Goal: Task Accomplishment & Management: Use online tool/utility

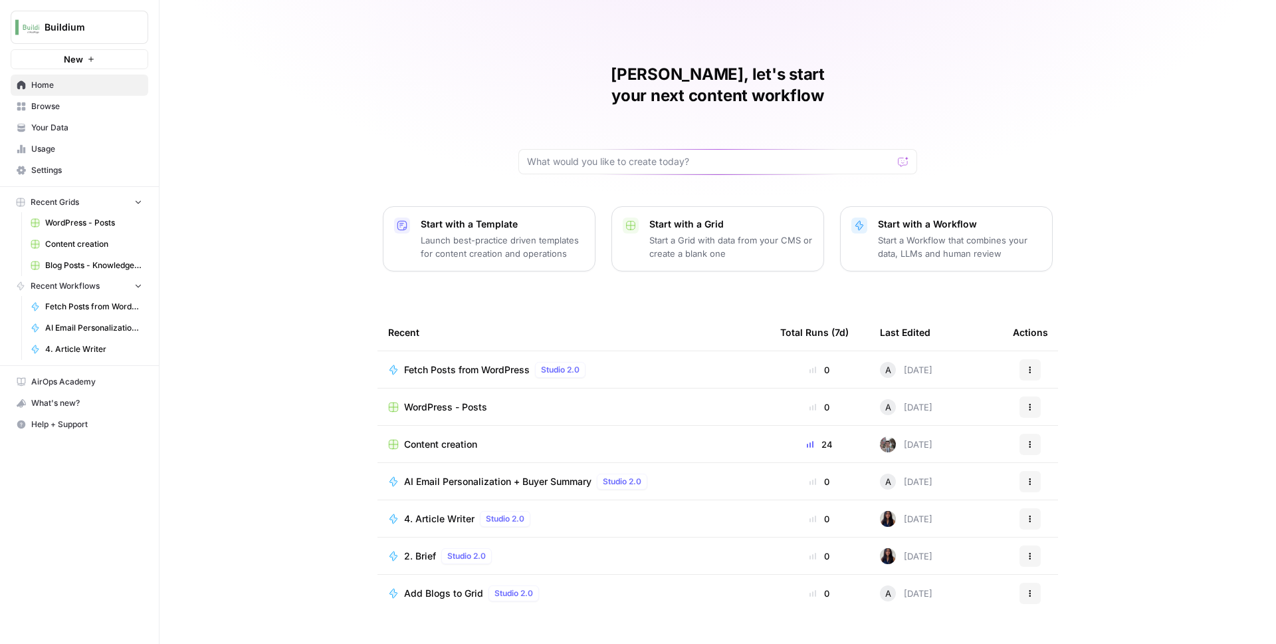
click at [75, 107] on span "Browse" at bounding box center [86, 106] width 111 height 12
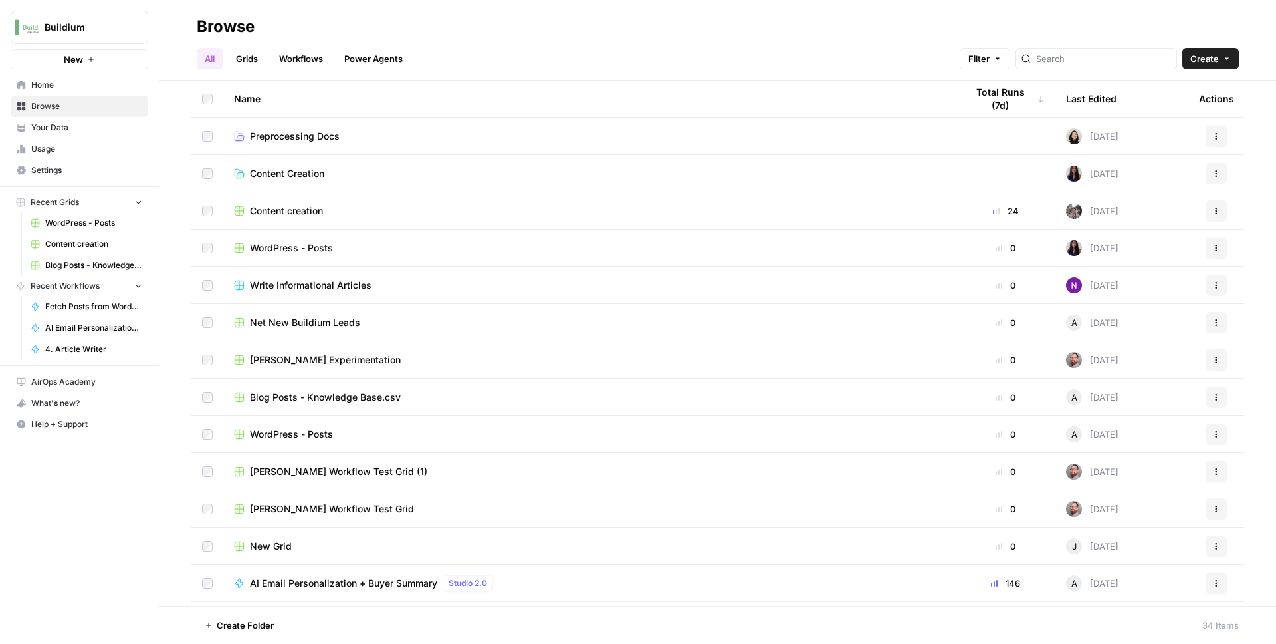
click at [300, 55] on link "Workflows" at bounding box center [301, 58] width 60 height 21
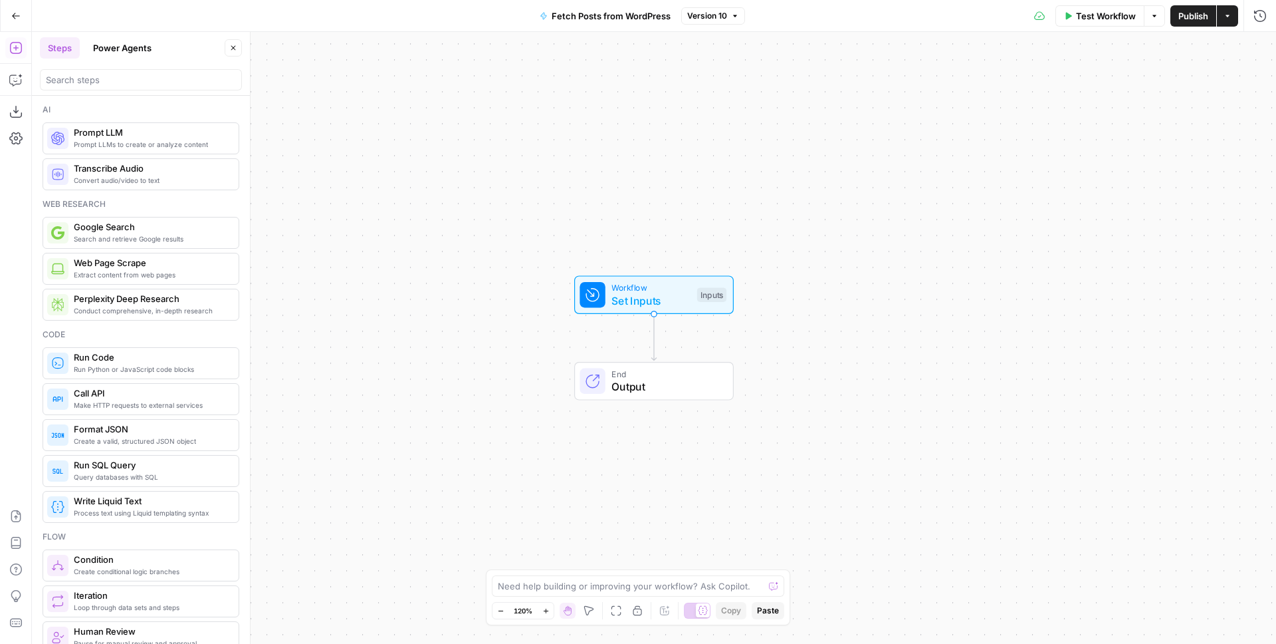
click at [668, 302] on span "Set Inputs" at bounding box center [651, 301] width 79 height 16
click at [850, 82] on label "WordPress Authentication" at bounding box center [980, 82] width 420 height 13
click at [850, 100] on Authentication "WordPress Authentication" at bounding box center [1018, 106] width 478 height 13
click at [1230, 83] on span "edit field" at bounding box center [1215, 82] width 29 height 11
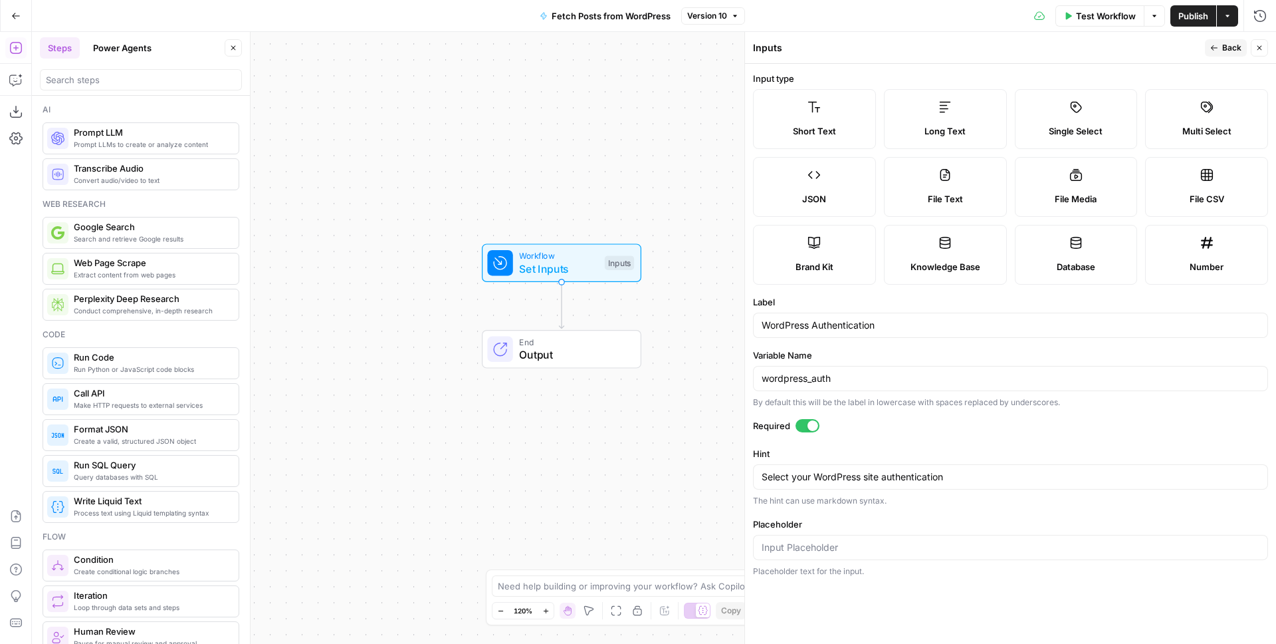
drag, startPoint x: 661, startPoint y: 172, endPoint x: 570, endPoint y: 140, distance: 96.3
click at [570, 140] on div "Workflow Set Inputs Inputs End Output" at bounding box center [654, 338] width 1244 height 612
click at [860, 376] on input "wordpress_auth" at bounding box center [1011, 378] width 498 height 13
click at [896, 326] on input "WordPress Authentication" at bounding box center [1011, 324] width 498 height 13
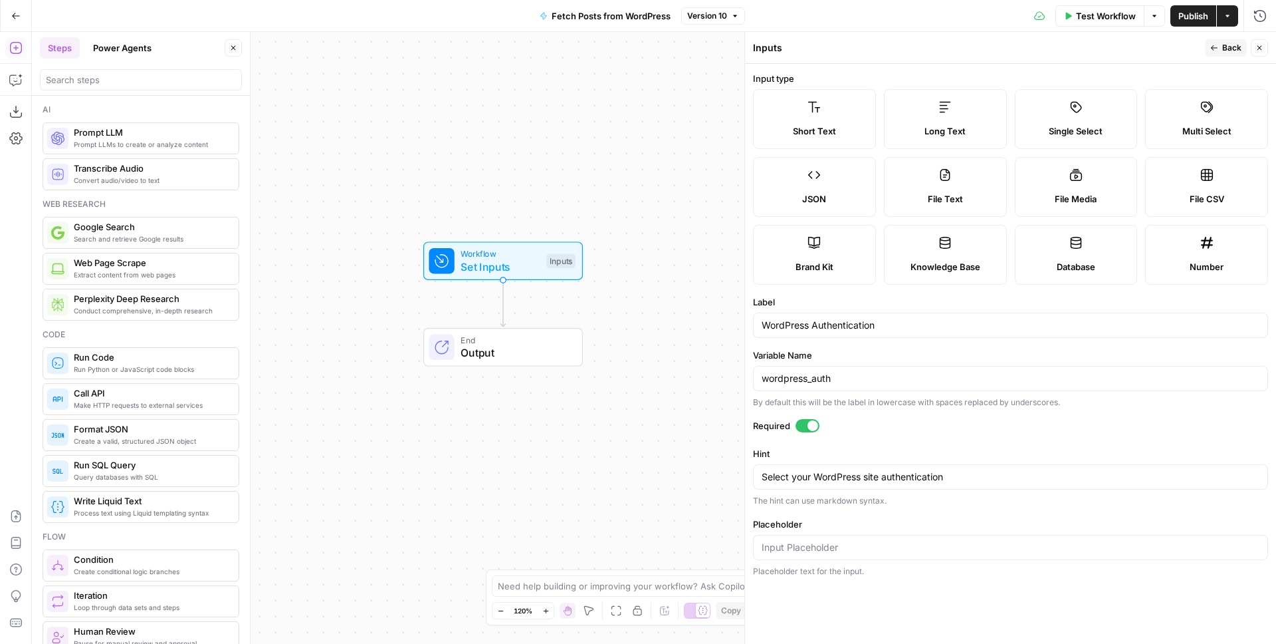
drag, startPoint x: 622, startPoint y: 132, endPoint x: 574, endPoint y: 131, distance: 48.5
click at [574, 131] on div "Workflow Set Inputs Inputs End Output" at bounding box center [654, 338] width 1244 height 612
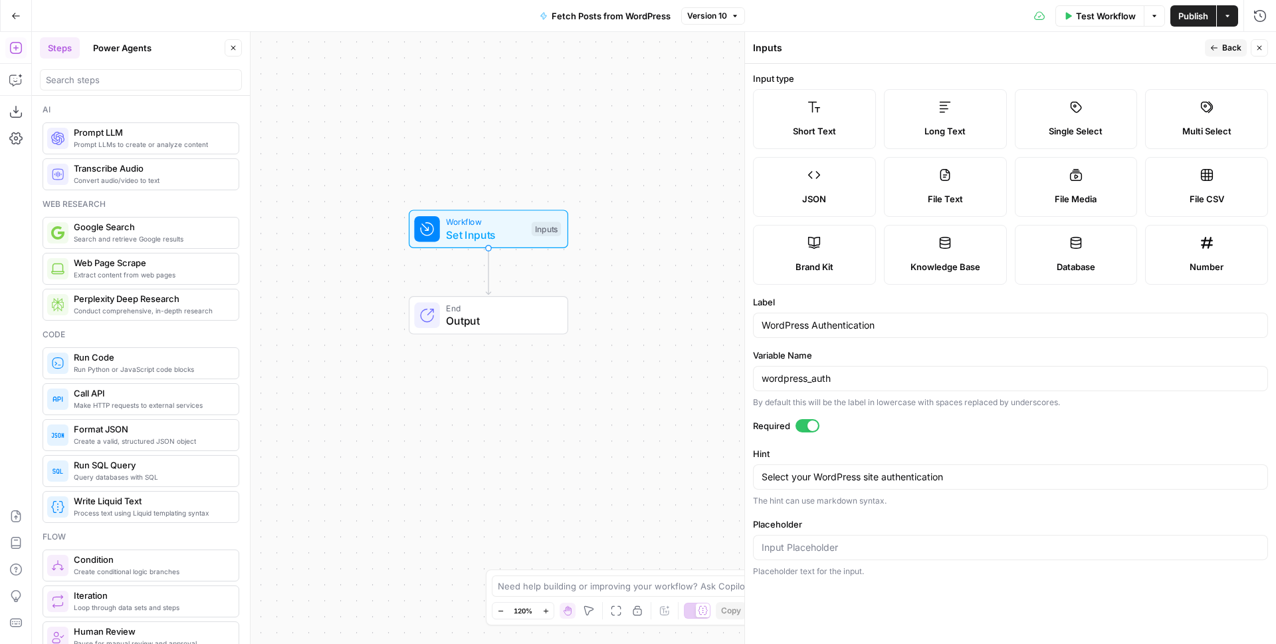
drag, startPoint x: 616, startPoint y: 158, endPoint x: 605, endPoint y: 126, distance: 33.9
click at [605, 126] on div "Workflow Set Inputs Inputs End Output" at bounding box center [654, 338] width 1244 height 612
click at [836, 121] on label "Short Text" at bounding box center [814, 119] width 123 height 60
click at [1233, 48] on span "Back" at bounding box center [1232, 48] width 19 height 12
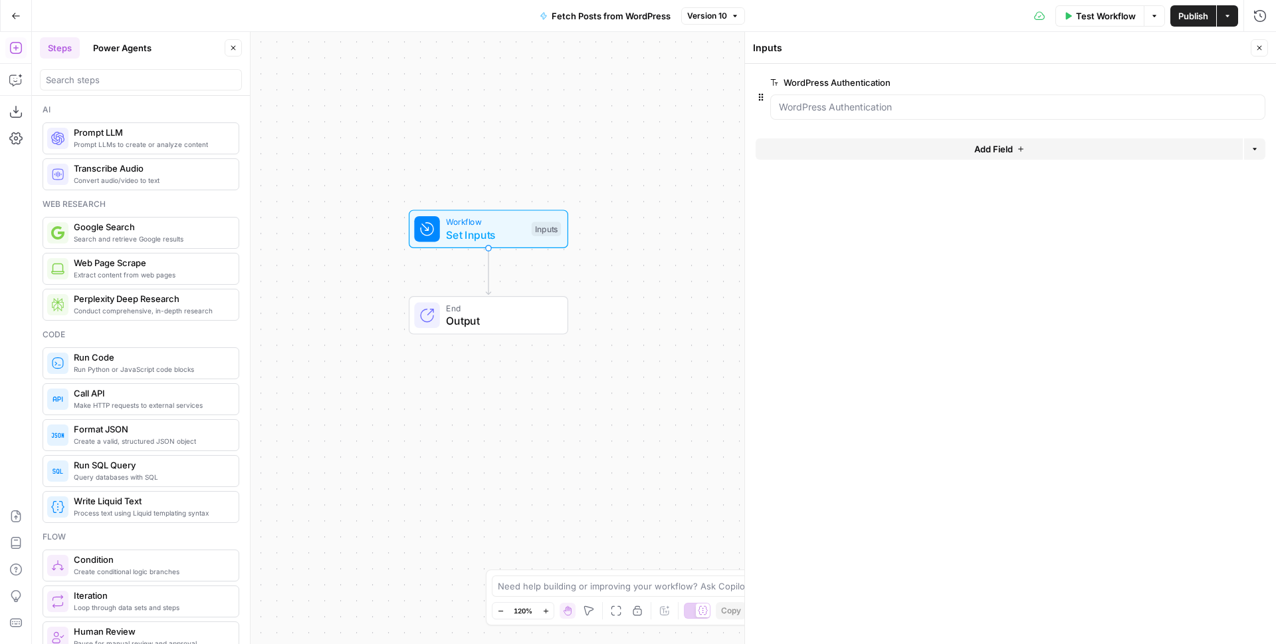
click at [726, 17] on span "Version 10" at bounding box center [707, 16] width 40 height 12
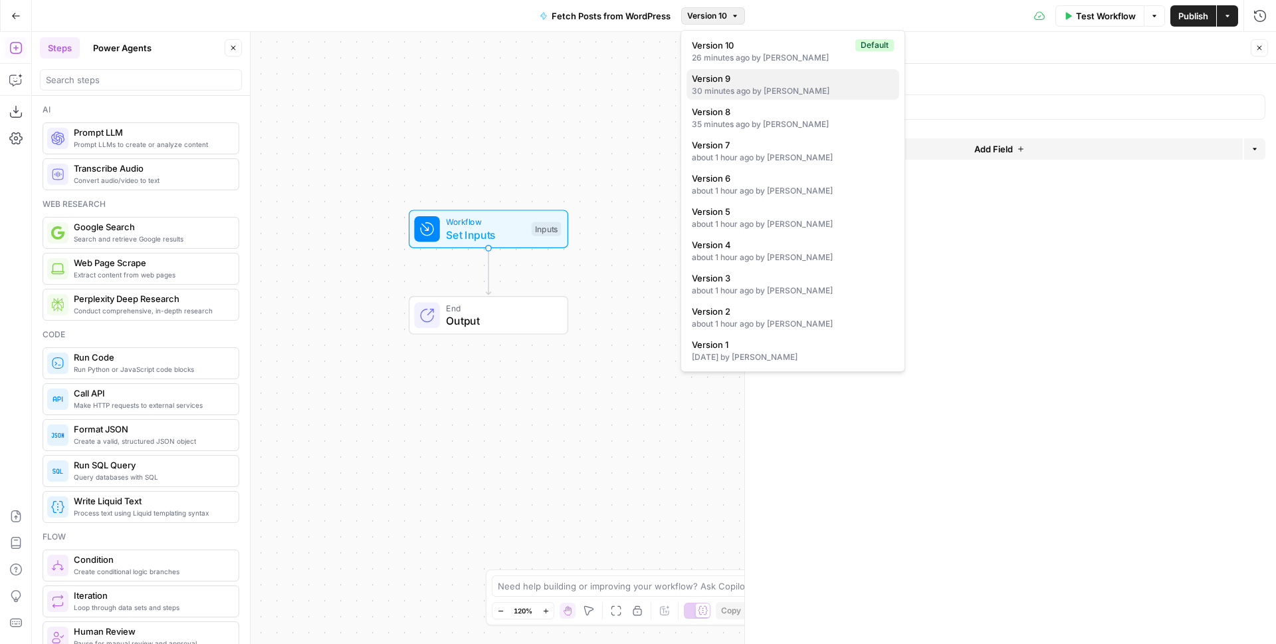
click at [779, 85] on div "30 minutes ago by Andrew Schuh" at bounding box center [793, 91] width 202 height 12
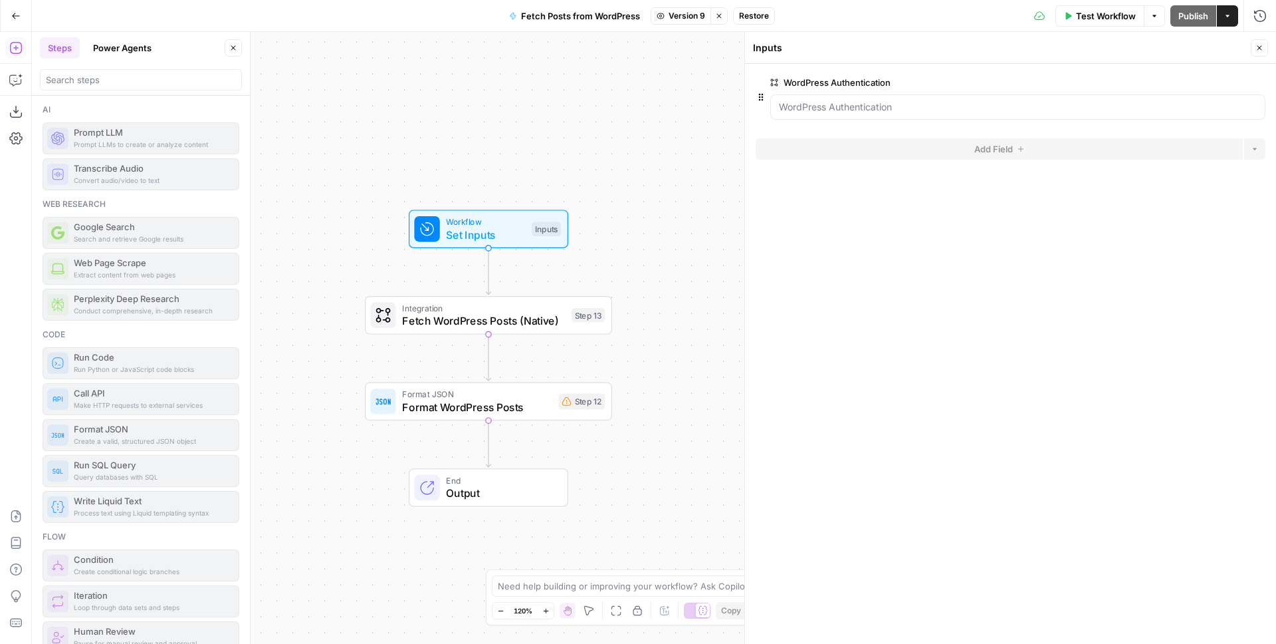
click at [501, 320] on span "Fetch WordPress Posts (Native)" at bounding box center [483, 320] width 163 height 16
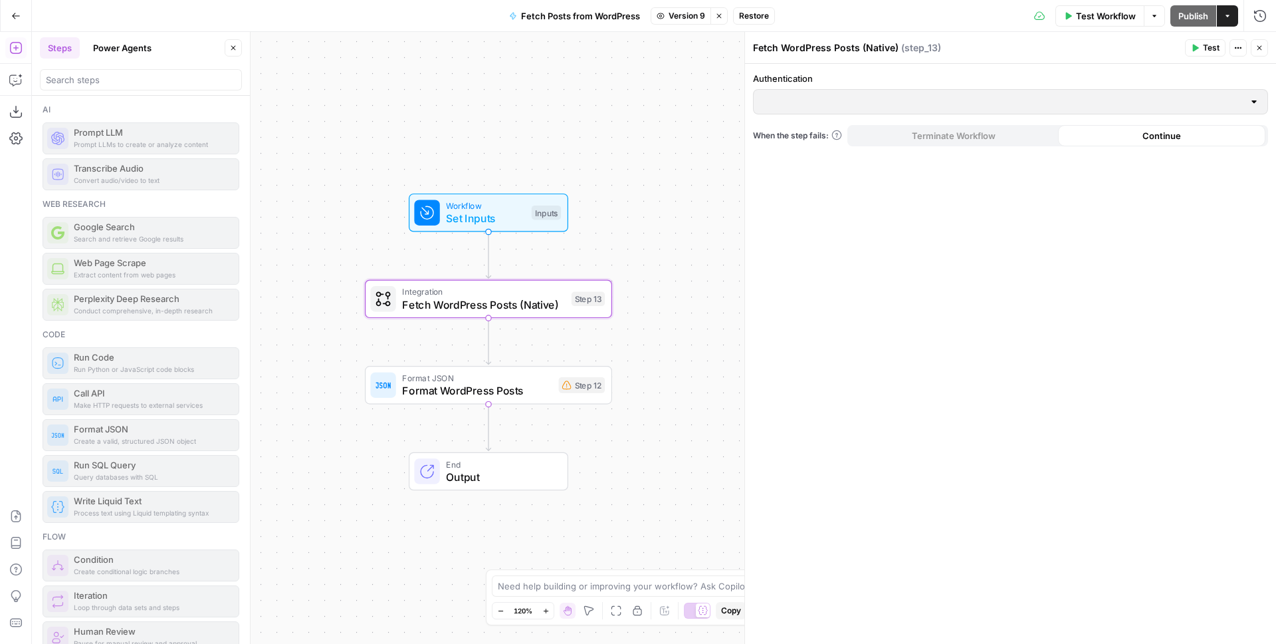
click at [526, 389] on span "Format WordPress Posts" at bounding box center [477, 390] width 150 height 16
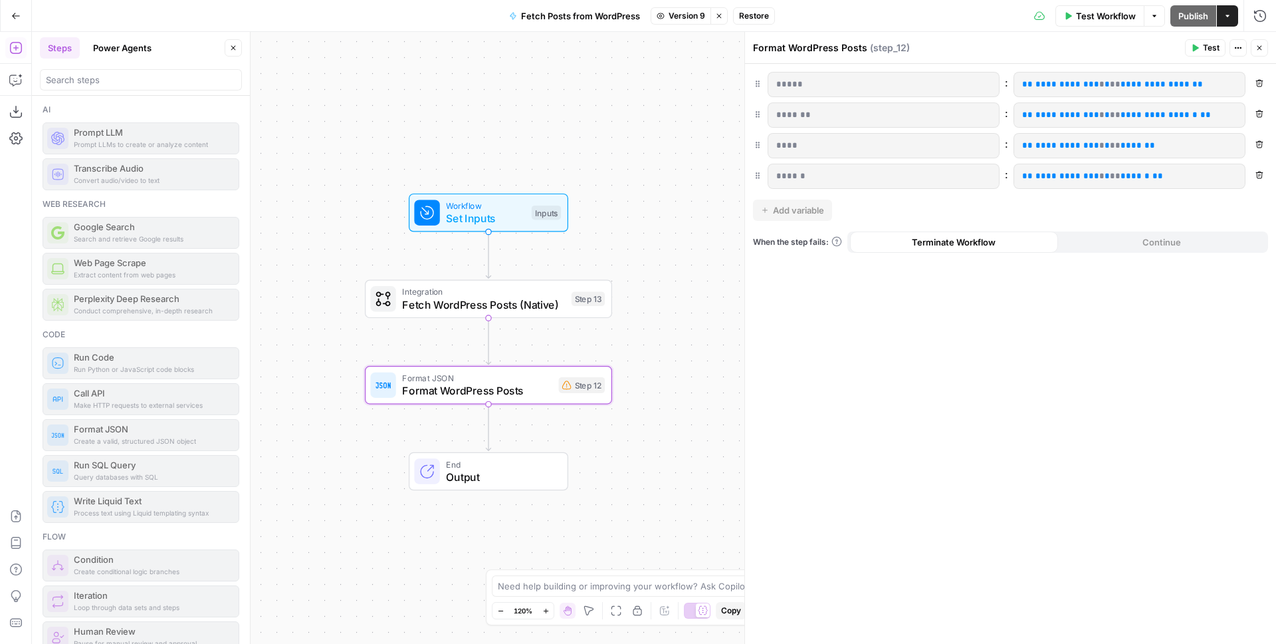
click at [518, 304] on span "Fetch WordPress Posts (Native)" at bounding box center [483, 304] width 163 height 16
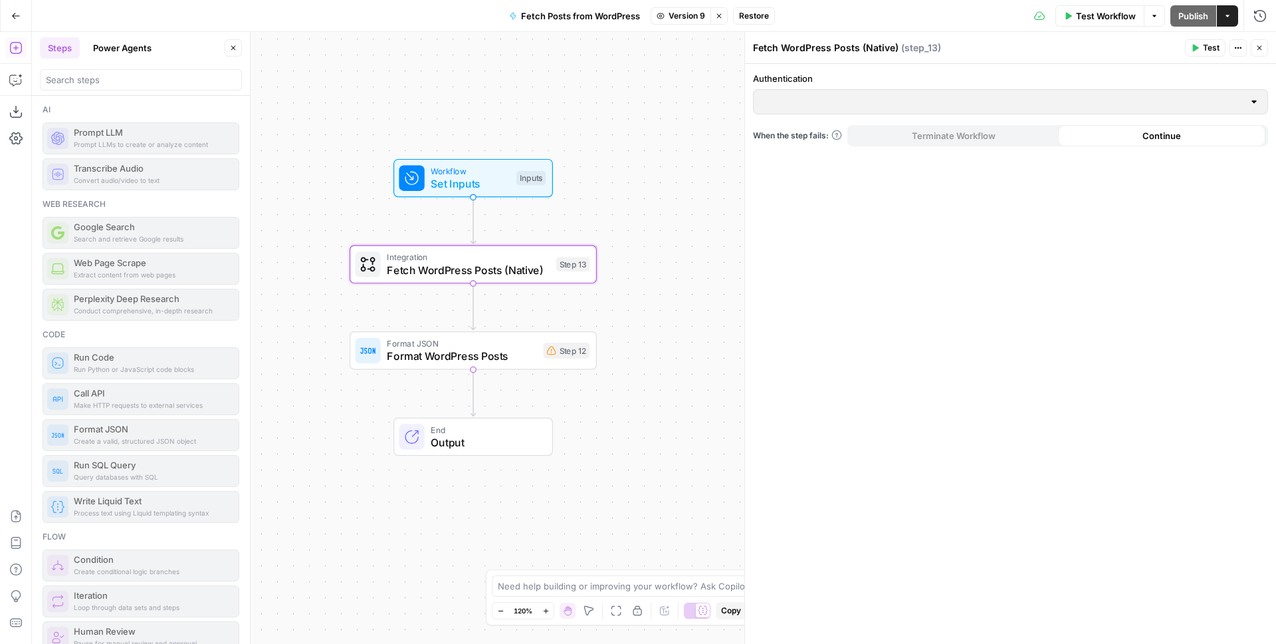
drag, startPoint x: 637, startPoint y: 308, endPoint x: 623, endPoint y: 275, distance: 36.1
click at [622, 273] on div "Workflow Set Inputs Inputs Integration Fetch WordPress Posts (Native) Step 13 F…" at bounding box center [654, 338] width 1244 height 612
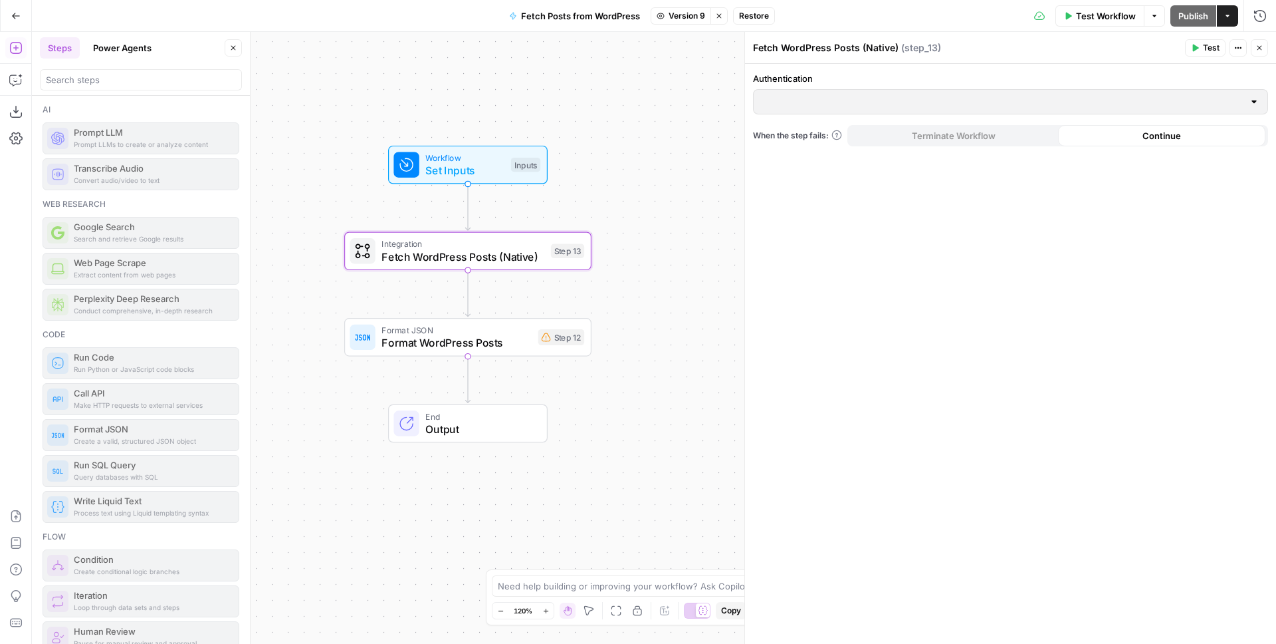
drag, startPoint x: 671, startPoint y: 225, endPoint x: 666, endPoint y: 212, distance: 13.7
click at [666, 212] on div "Workflow Set Inputs Inputs Integration Fetch WordPress Posts (Native) Step 13 F…" at bounding box center [654, 338] width 1244 height 612
click at [683, 7] on button "Version 9" at bounding box center [681, 15] width 60 height 17
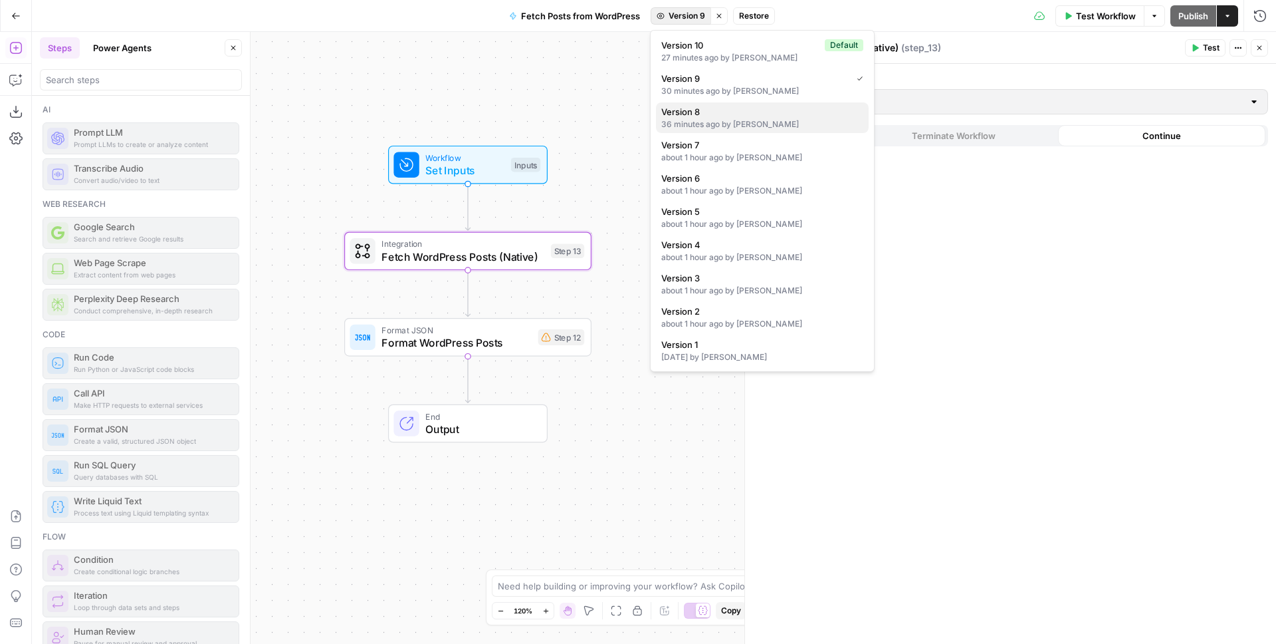
click at [713, 122] on div "36 minutes ago by Andrew Schuh" at bounding box center [762, 124] width 202 height 12
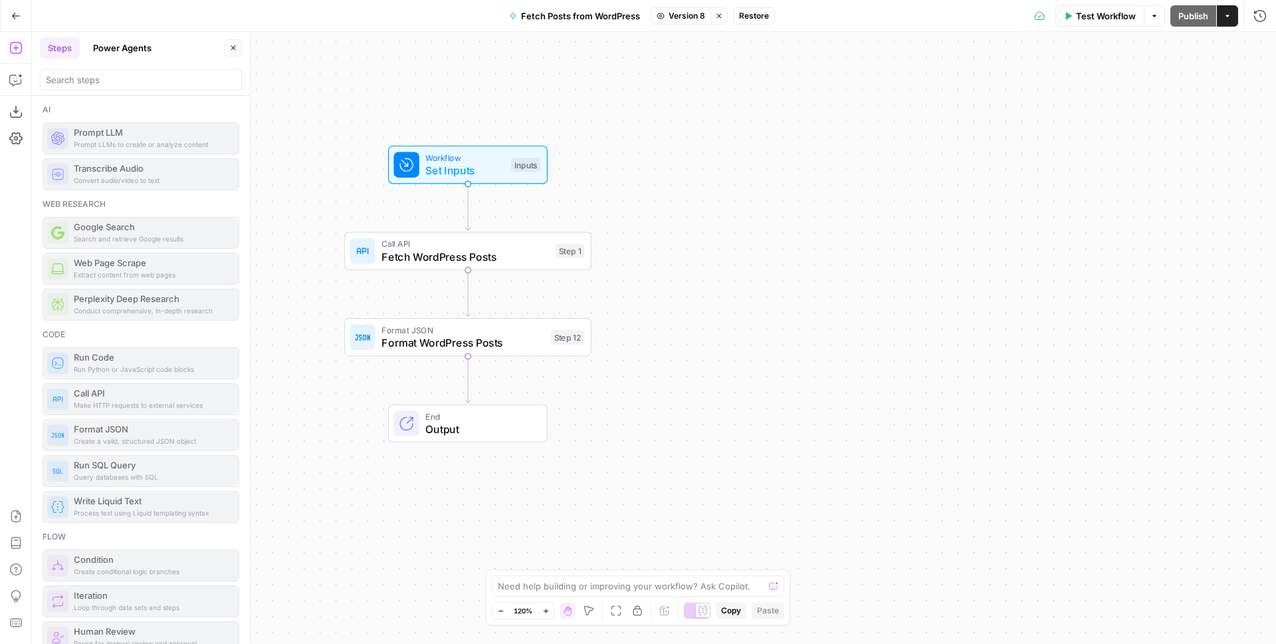
click at [469, 247] on div "Call API Fetch WordPress Posts" at bounding box center [466, 250] width 168 height 27
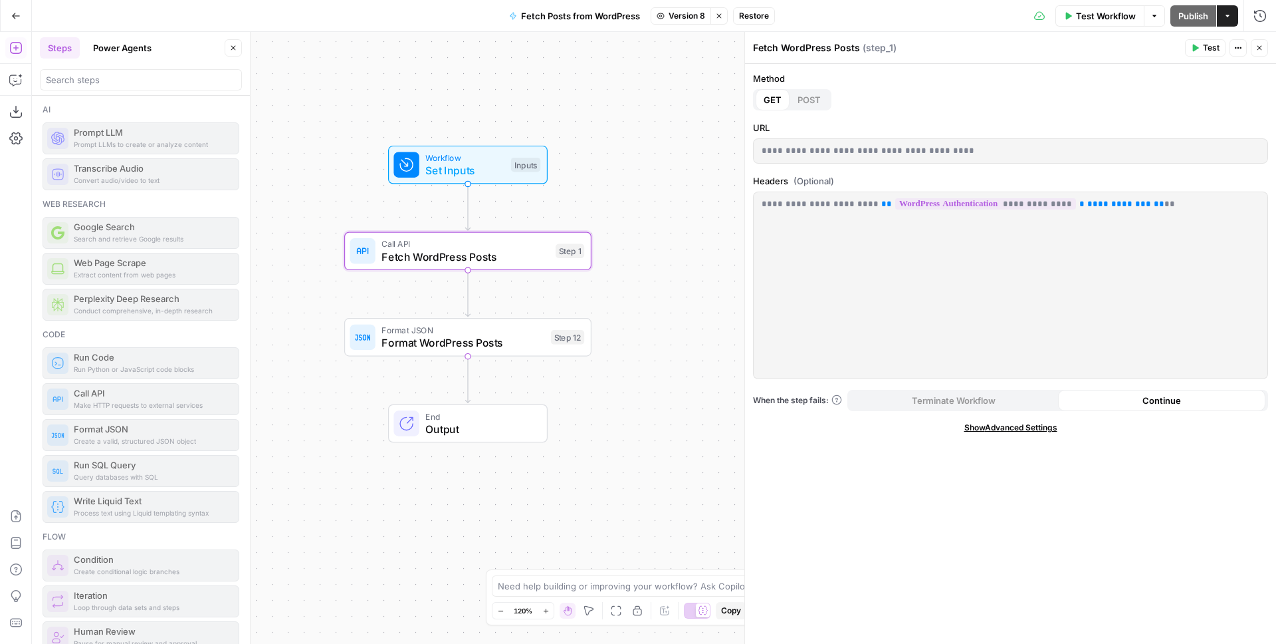
click at [673, 15] on span "Version 8" at bounding box center [687, 16] width 37 height 12
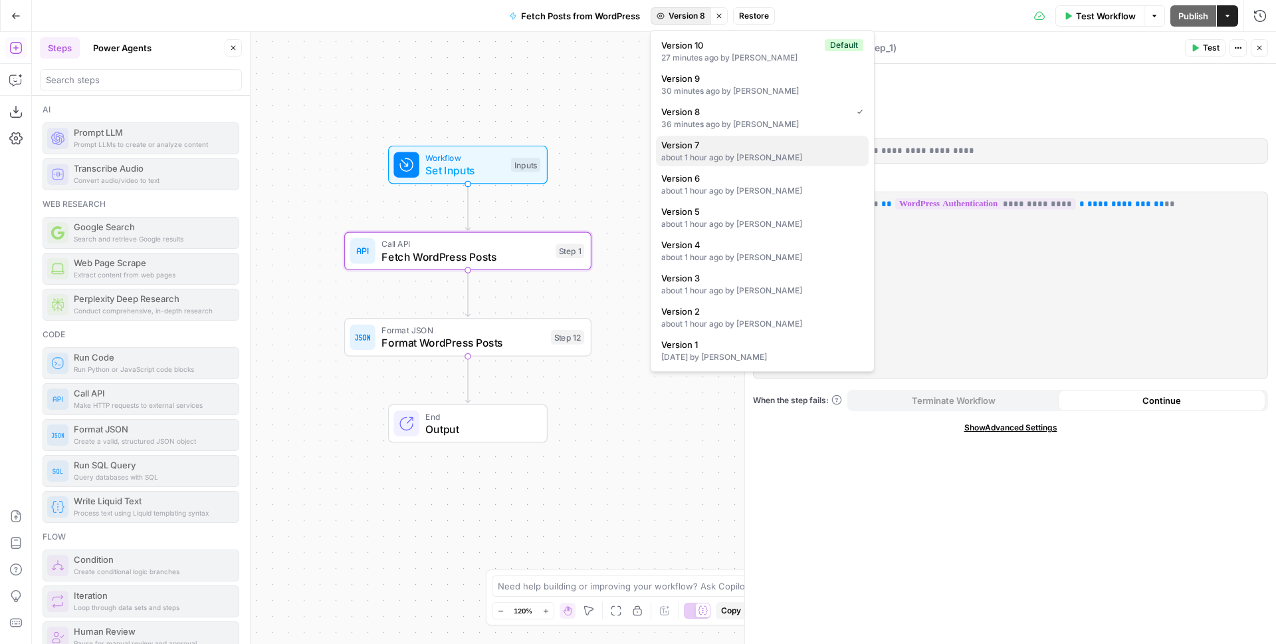
click at [697, 145] on span "Version 7" at bounding box center [759, 144] width 197 height 13
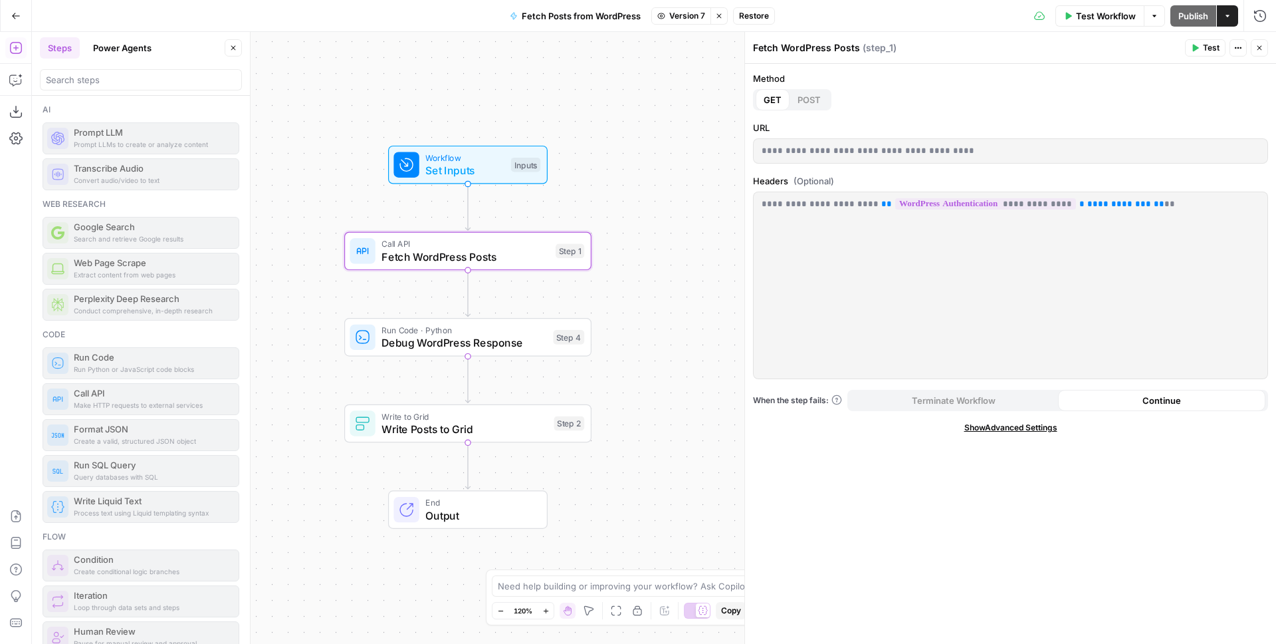
click at [687, 14] on span "Version 7" at bounding box center [687, 16] width 36 height 12
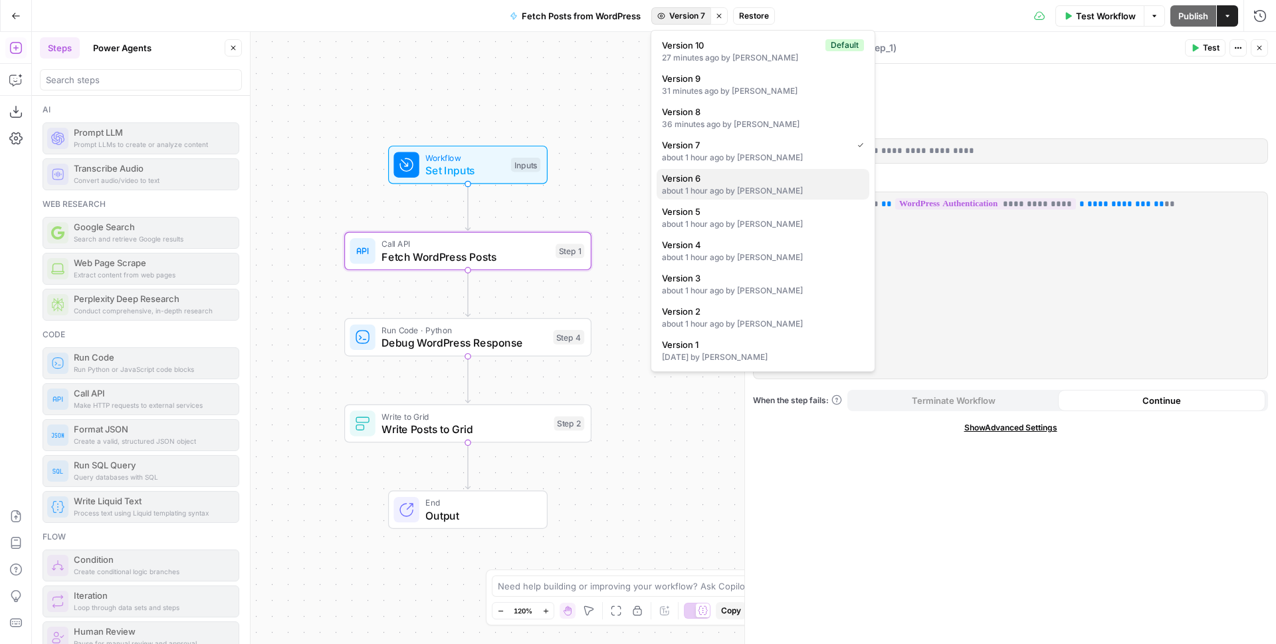
click at [717, 183] on span "Version 6" at bounding box center [760, 178] width 197 height 13
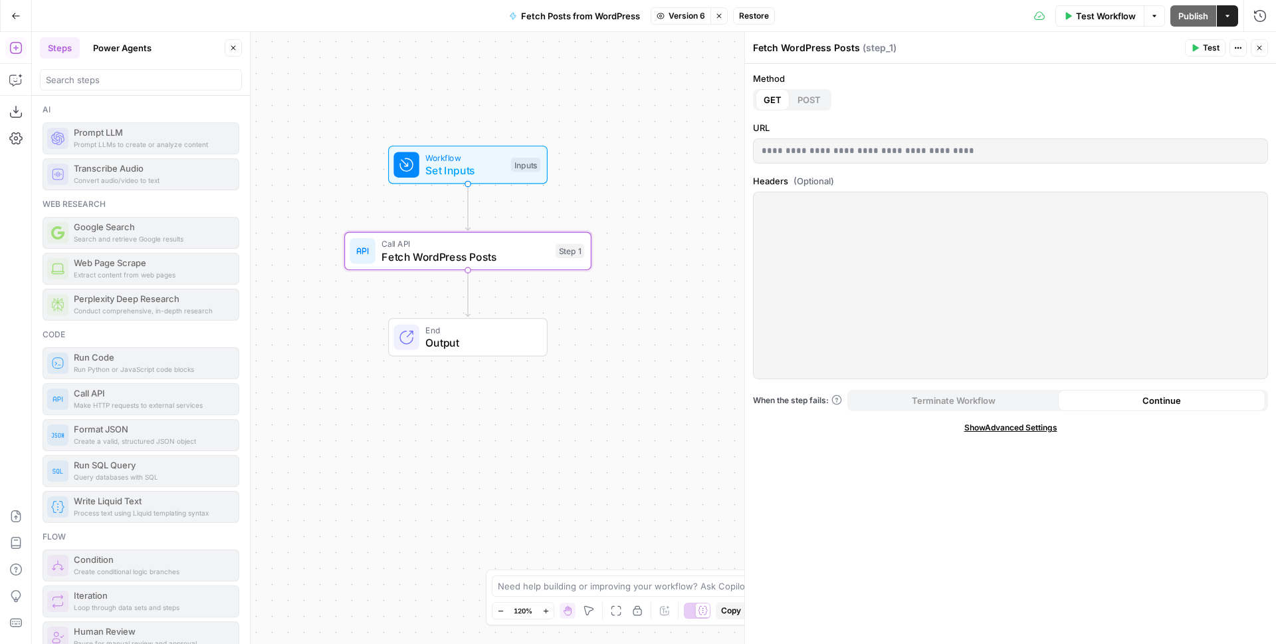
click at [489, 253] on span "Fetch WordPress Posts" at bounding box center [466, 257] width 168 height 16
click at [672, 23] on button "Version 6" at bounding box center [681, 15] width 60 height 17
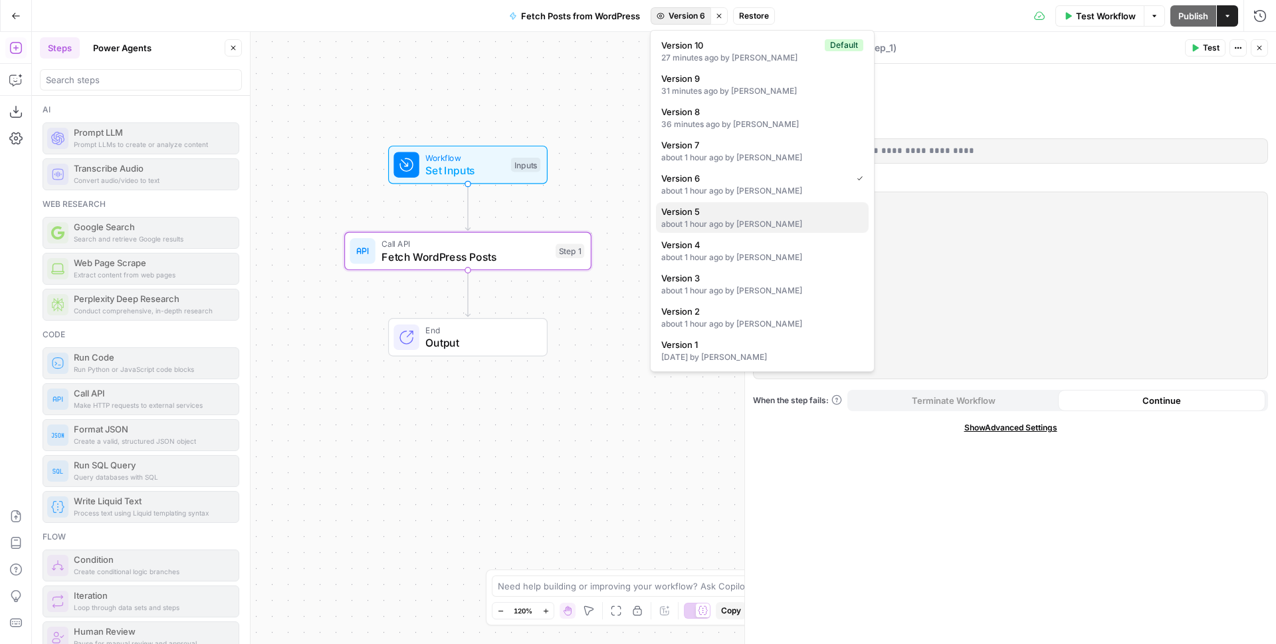
click at [736, 218] on div "about 1 hour ago by Andrew Schuh" at bounding box center [762, 224] width 202 height 12
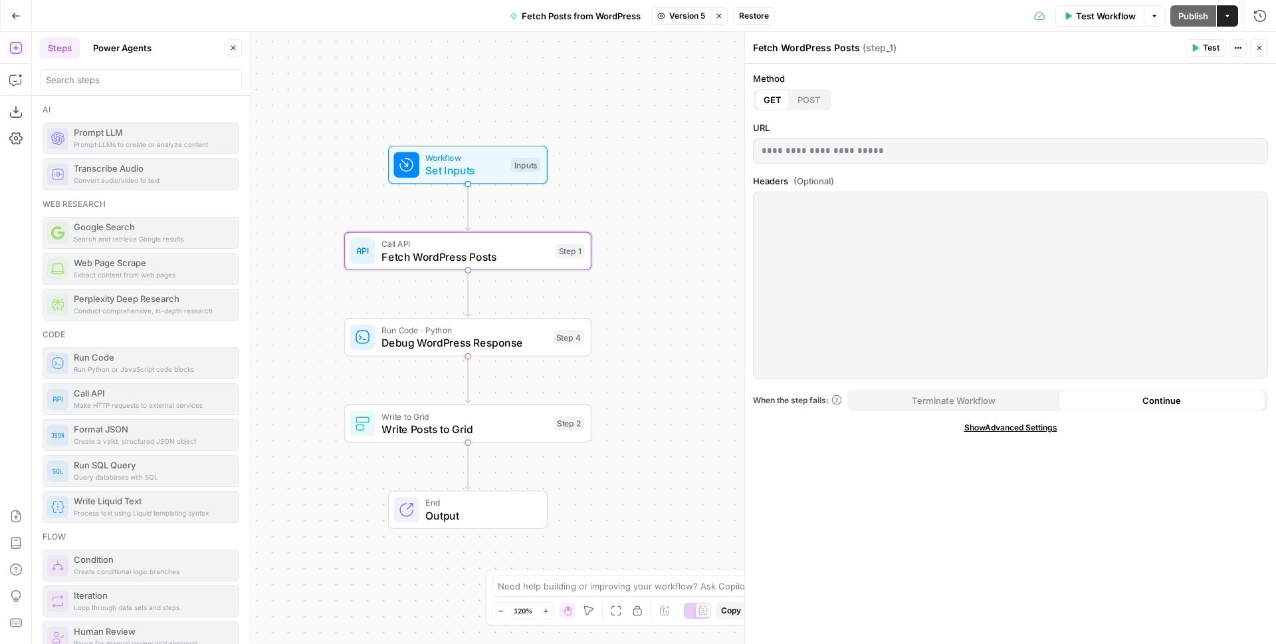
click at [688, 13] on span "Version 5" at bounding box center [687, 16] width 36 height 12
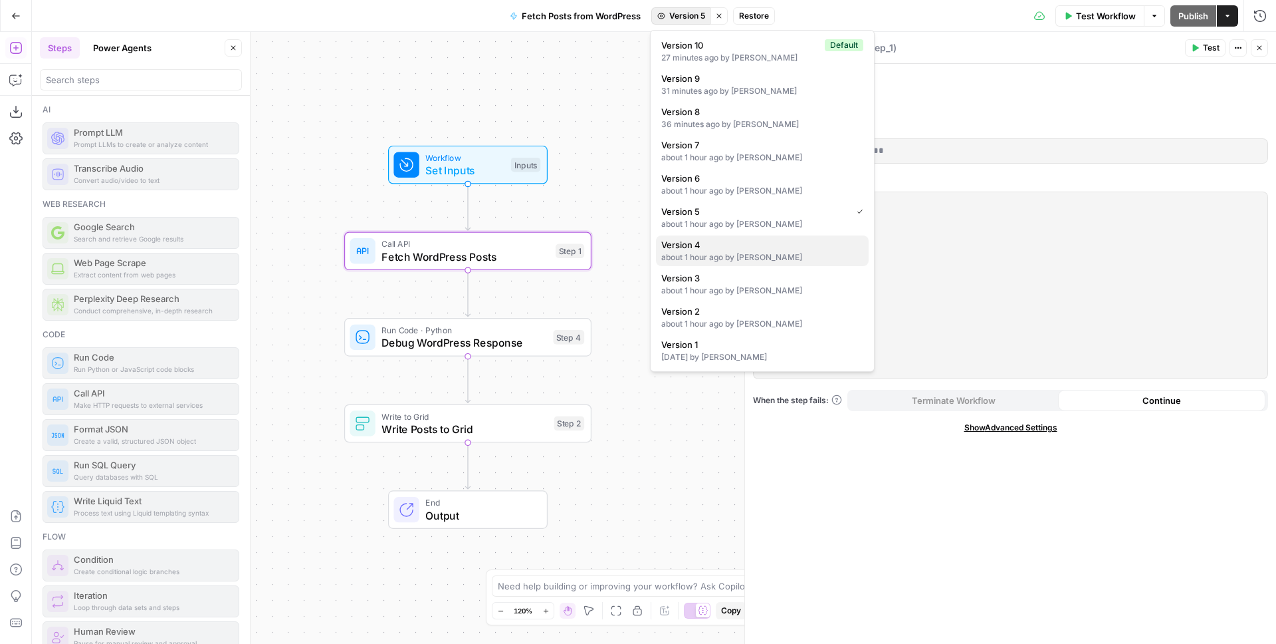
click at [732, 245] on span "Version 4" at bounding box center [759, 244] width 197 height 13
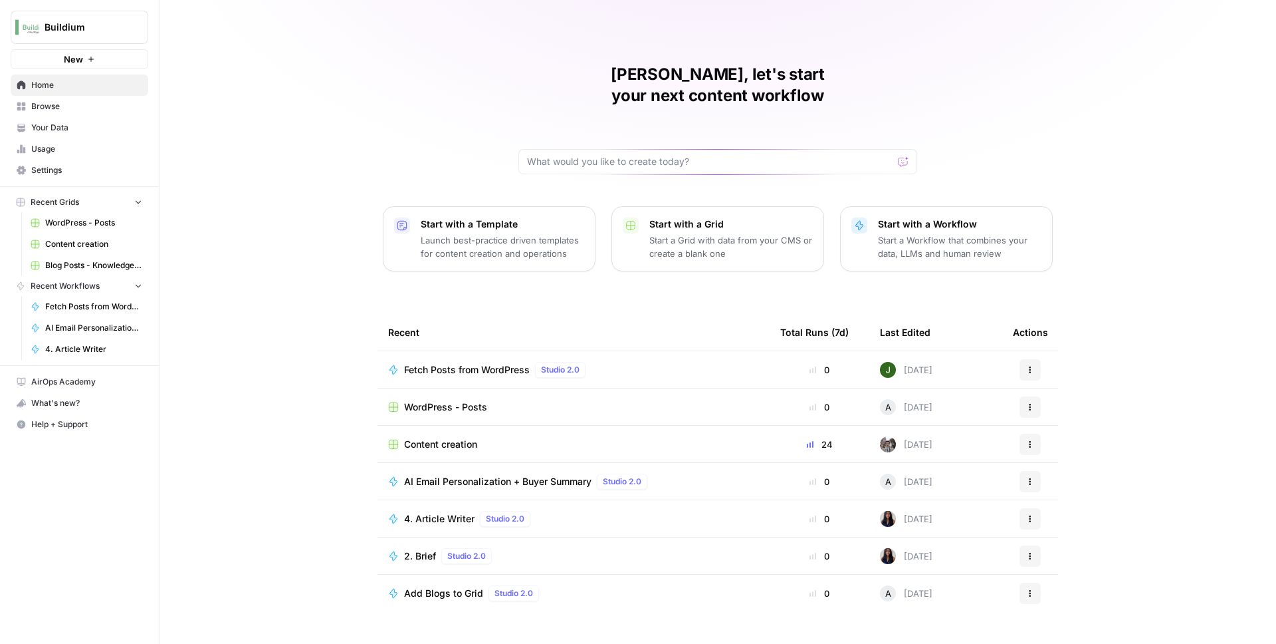
click at [81, 29] on span "Buildium" at bounding box center [85, 27] width 80 height 13
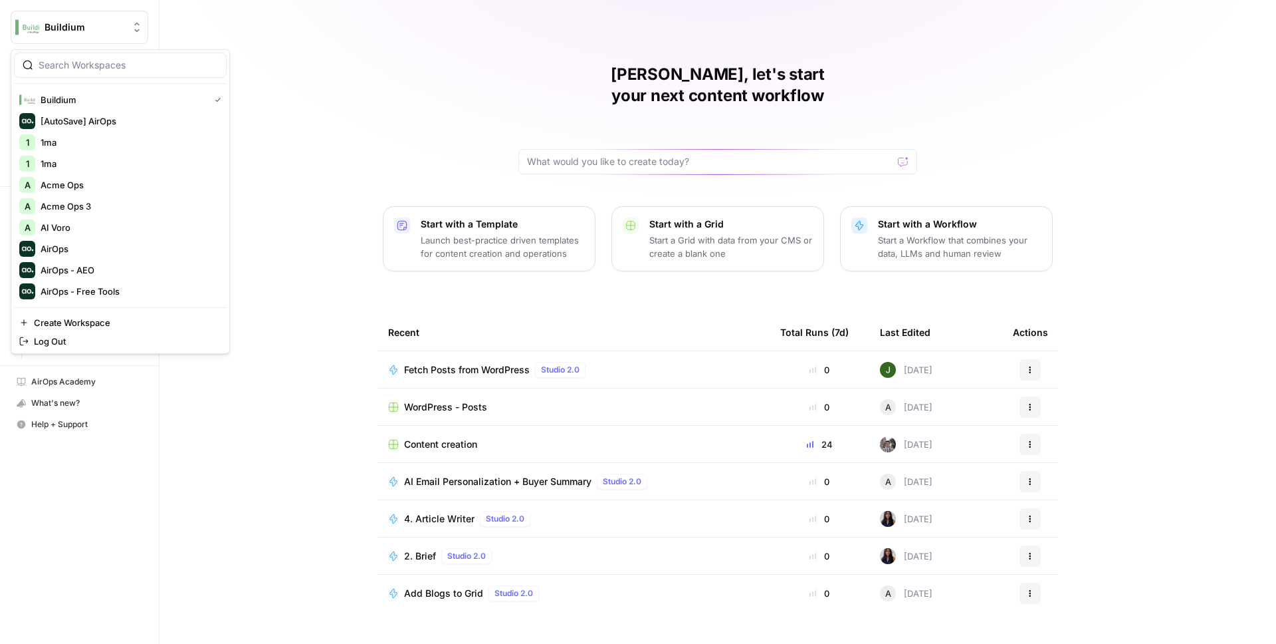
scroll to position [75, 0]
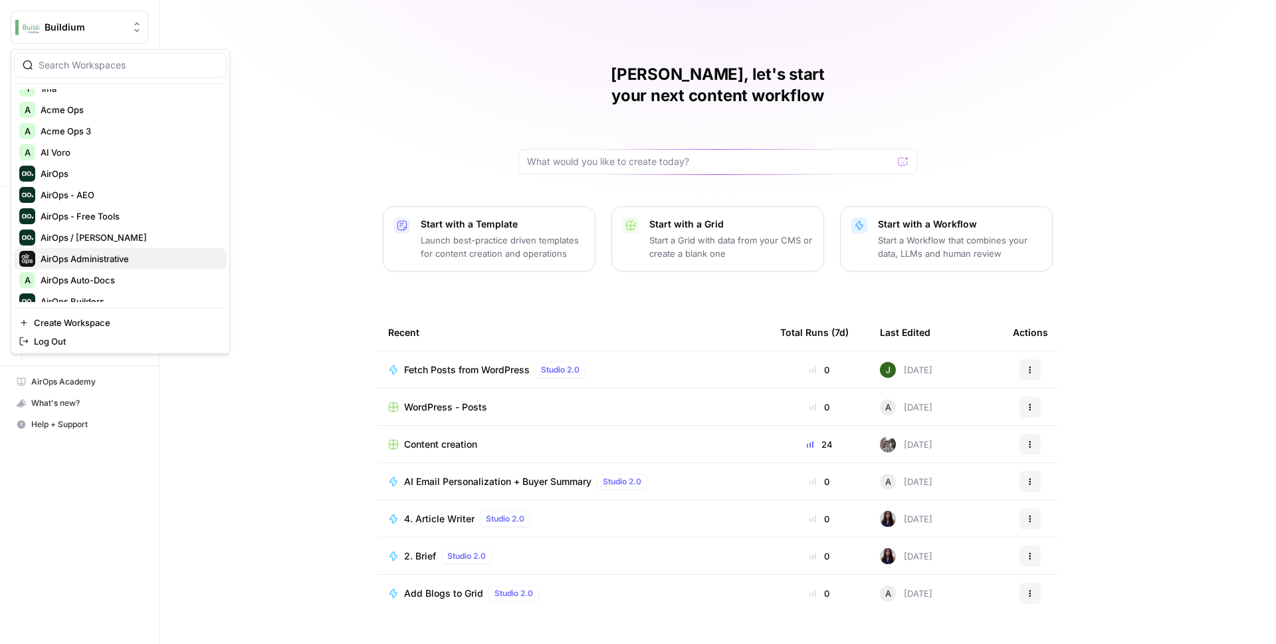
click at [116, 255] on span "AirOps Administrative" at bounding box center [129, 258] width 176 height 13
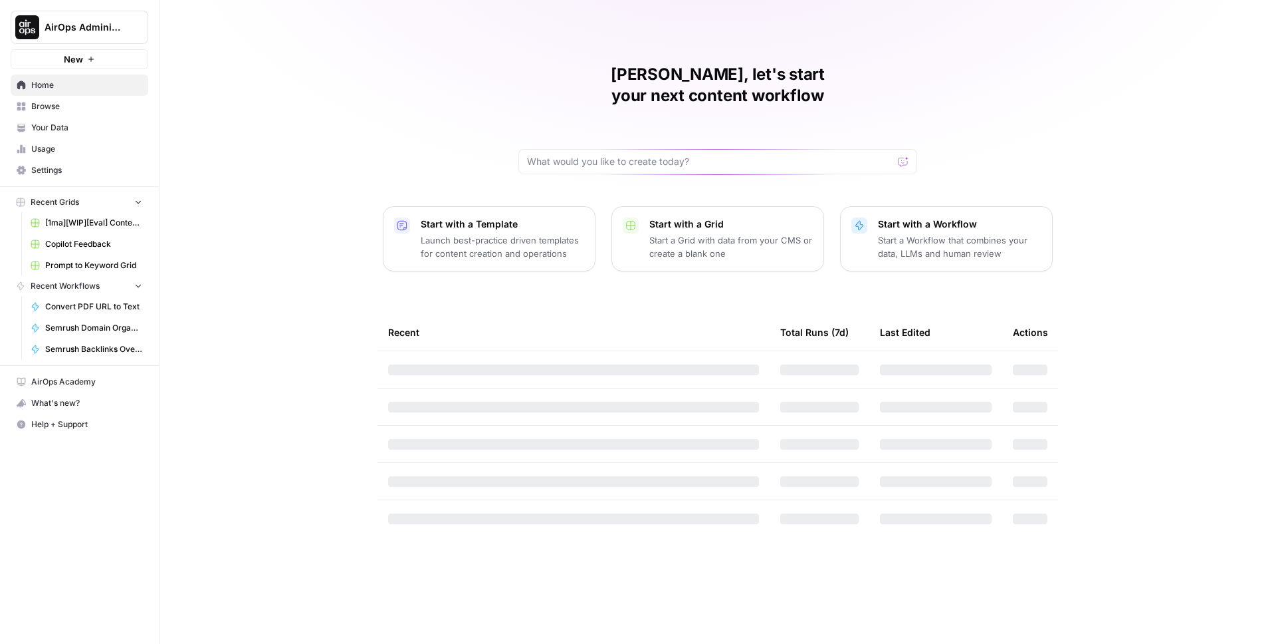
click at [59, 107] on span "Browse" at bounding box center [86, 106] width 111 height 12
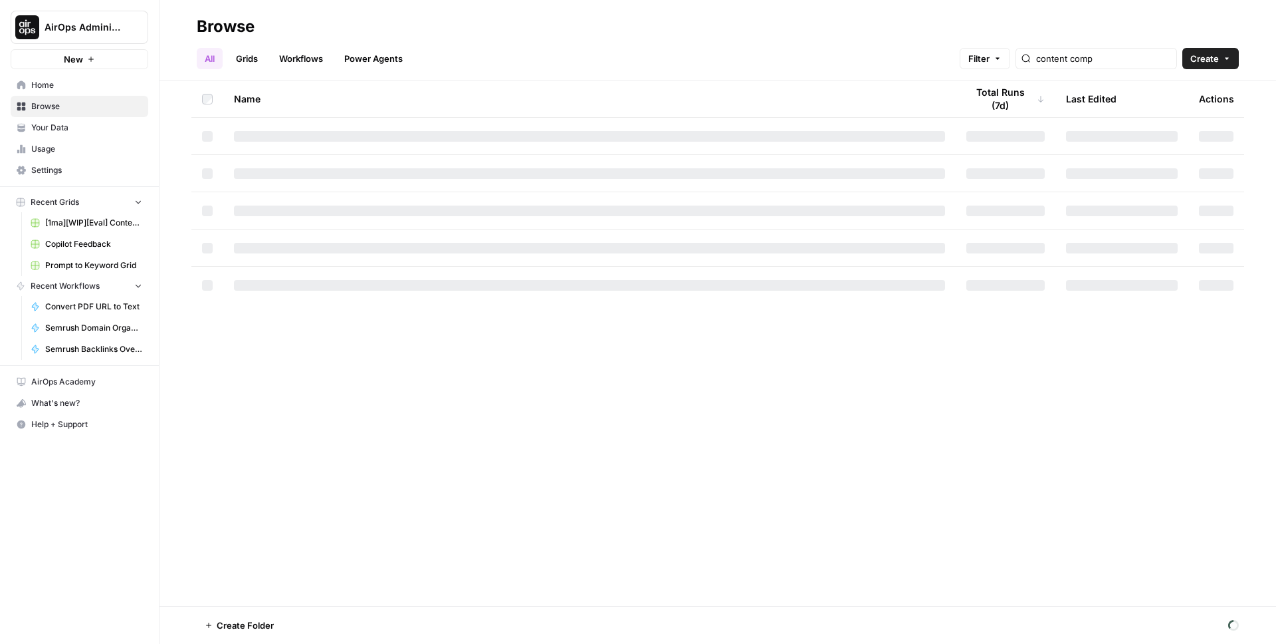
click at [304, 52] on link "Workflows" at bounding box center [301, 58] width 60 height 21
click at [1124, 57] on input "semrush" at bounding box center [1115, 58] width 135 height 13
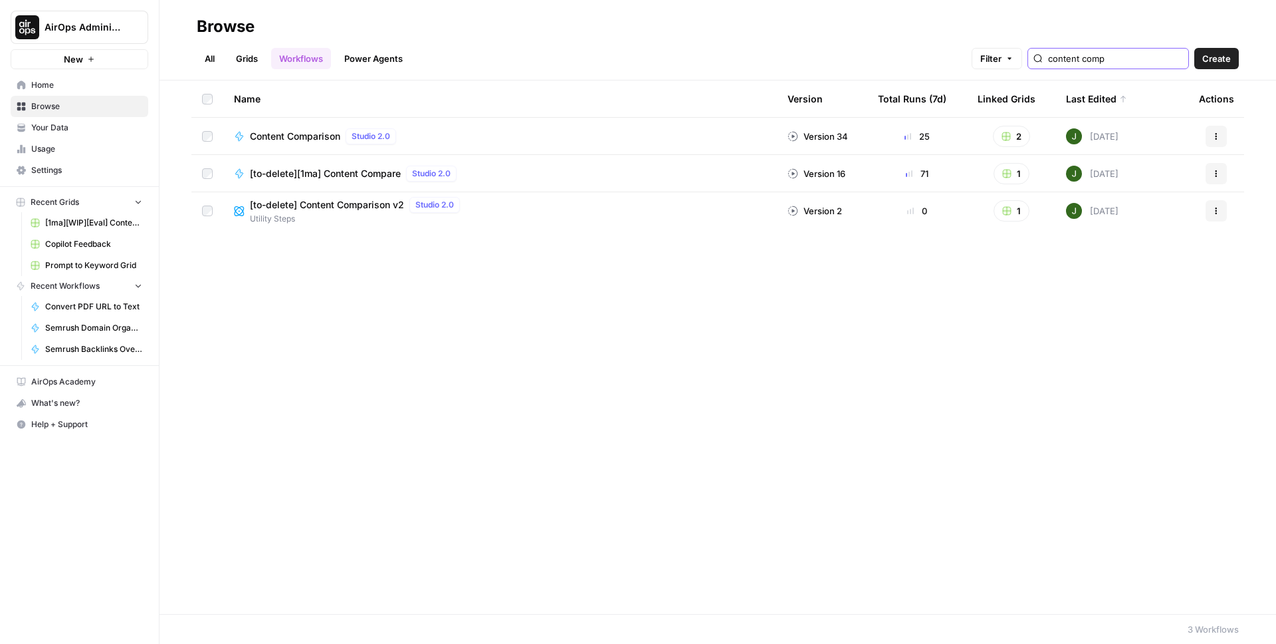
type input "content comp"
click at [307, 131] on span "Content Comparison" at bounding box center [295, 136] width 90 height 13
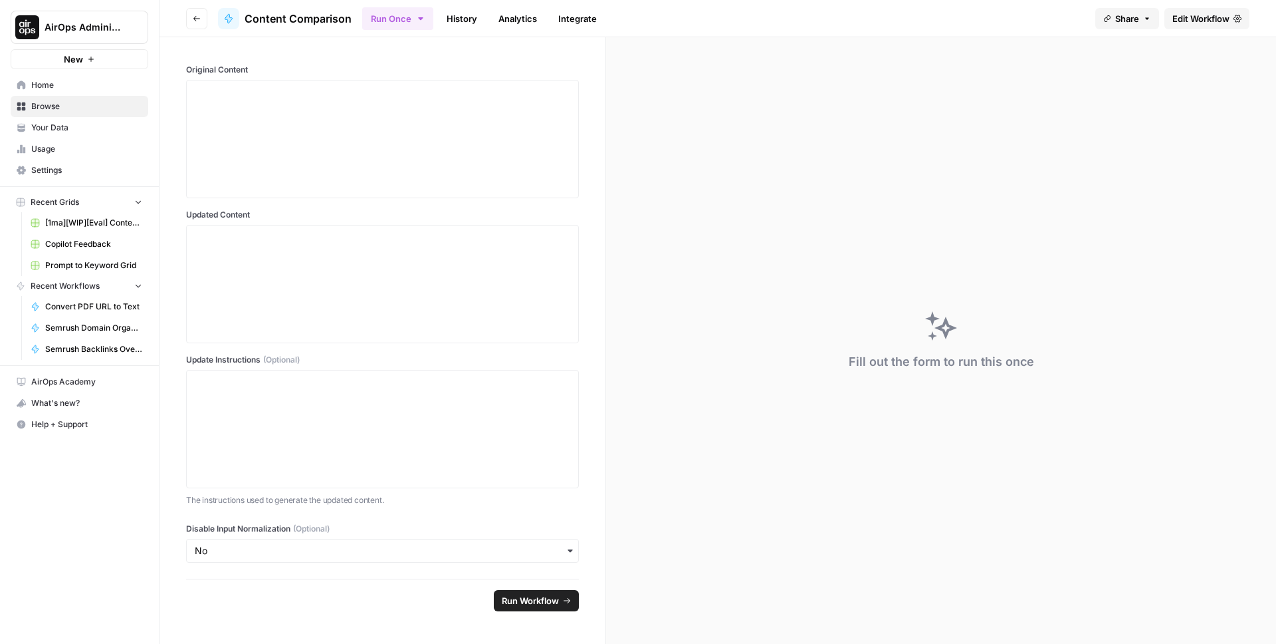
click at [1195, 19] on span "Edit Workflow" at bounding box center [1201, 18] width 57 height 13
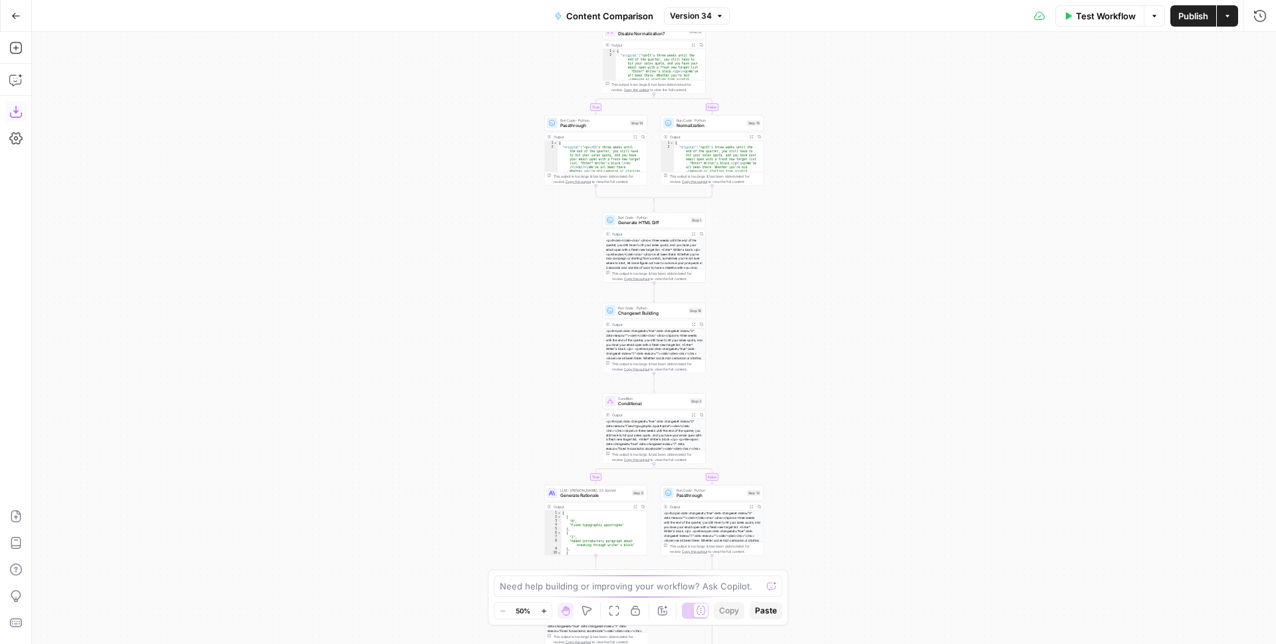
click at [17, 113] on icon "button" at bounding box center [15, 111] width 13 height 13
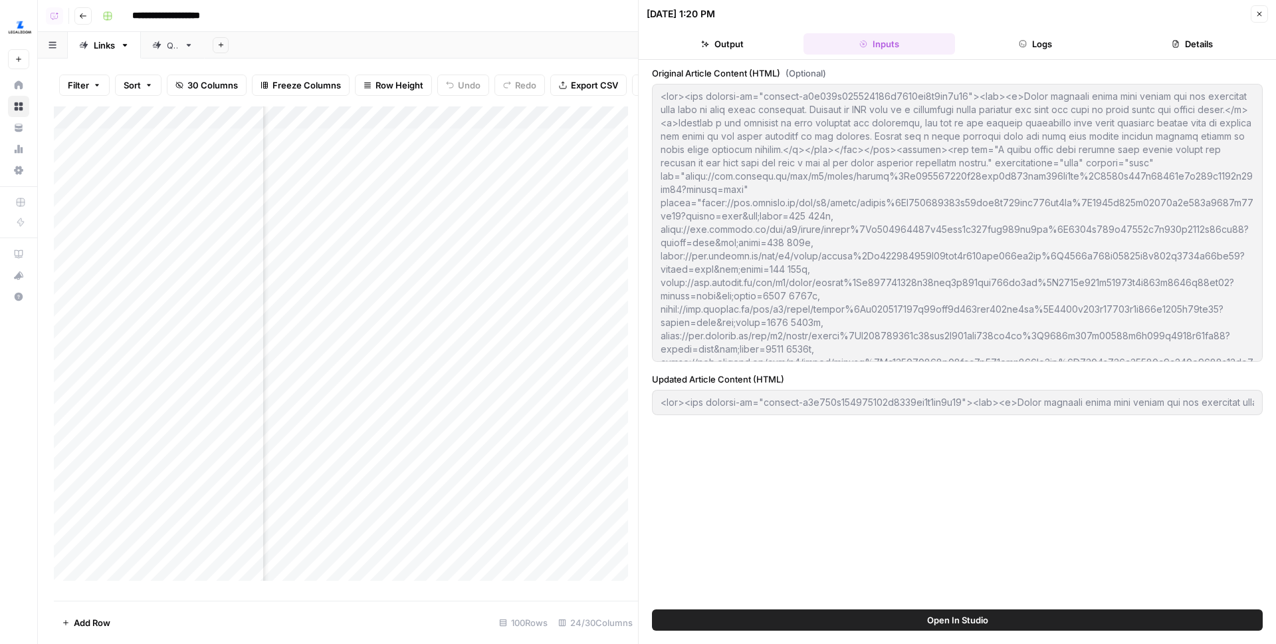
scroll to position [0, 2452]
